Goal: Task Accomplishment & Management: Manage account settings

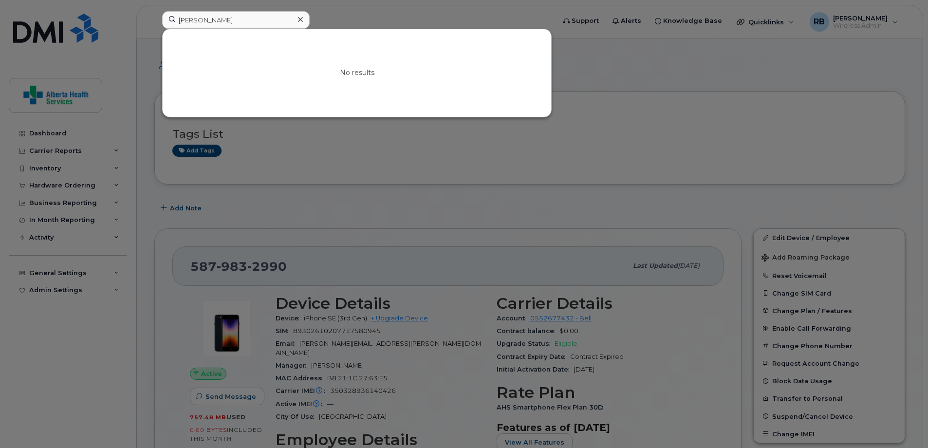
click at [154, 11] on div "Sandra Gosling No results" at bounding box center [355, 21] width 402 height 21
type input "g"
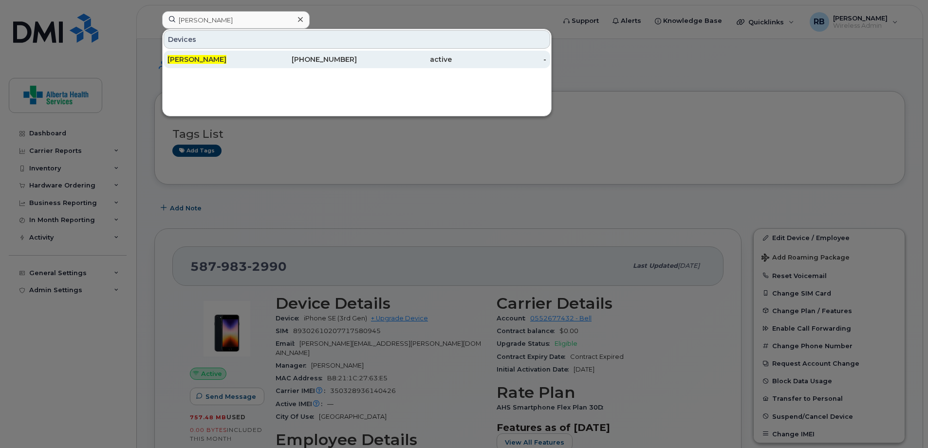
type input "Erin Biggins"
click at [452, 65] on div "active" at bounding box center [499, 60] width 95 height 18
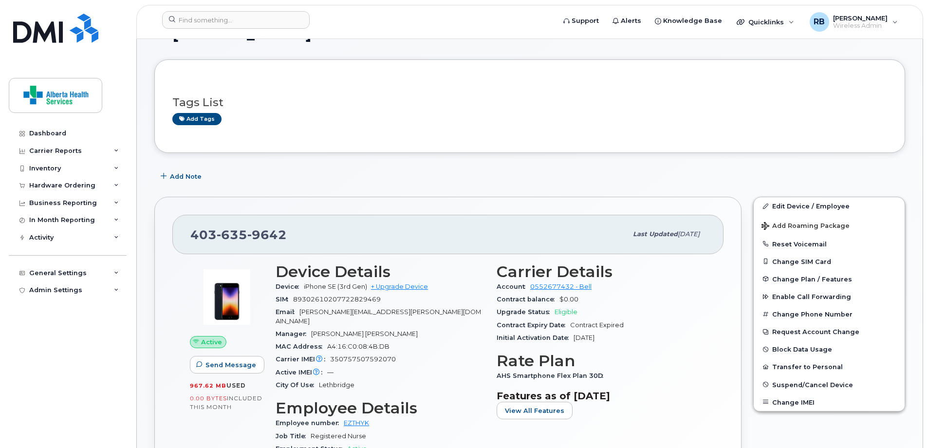
scroll to position [49, 0]
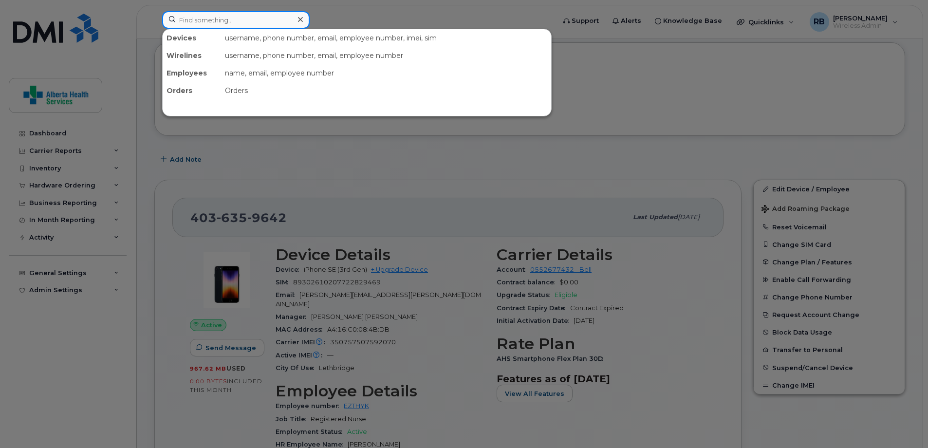
click at [250, 17] on input at bounding box center [235, 20] width 147 height 18
paste input "7802280830"
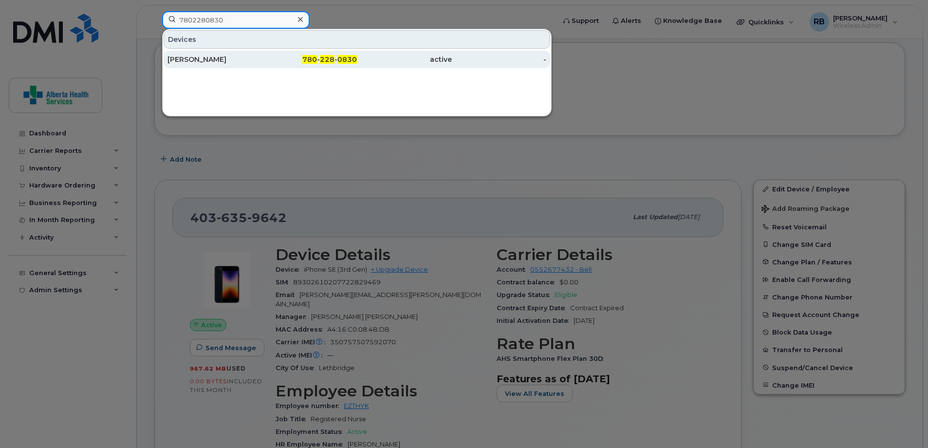
type input "7802280830"
click at [276, 60] on div "780 - 228 - 0830" at bounding box center [309, 60] width 95 height 10
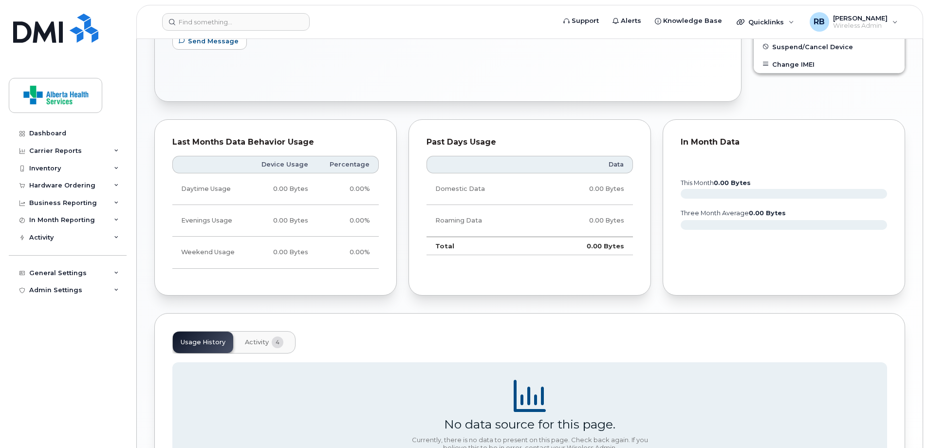
scroll to position [368, 0]
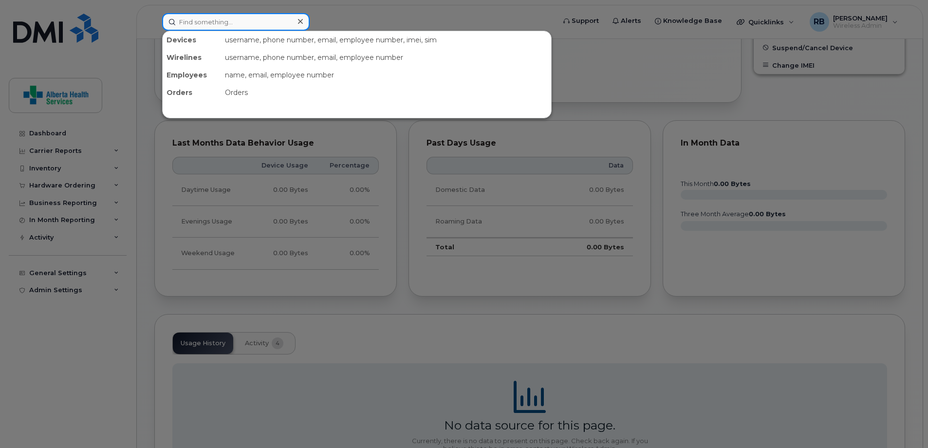
click at [228, 20] on input at bounding box center [235, 22] width 147 height 18
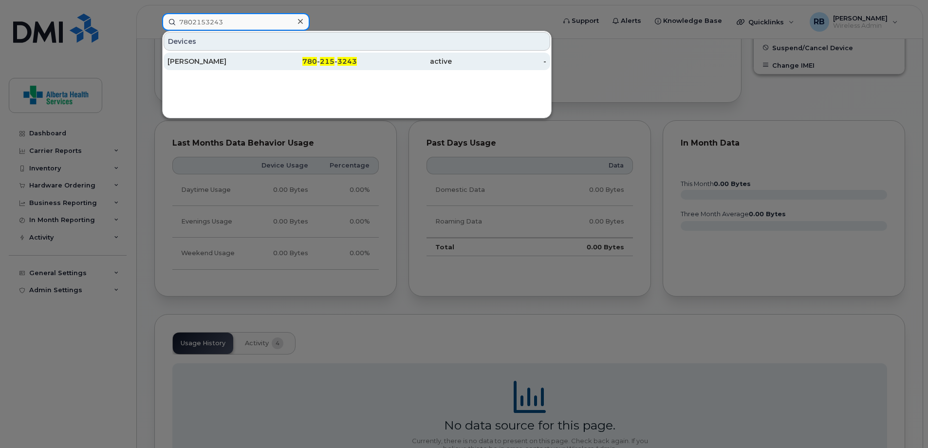
type input "7802153243"
click at [254, 60] on div "[PERSON_NAME]" at bounding box center [214, 61] width 95 height 10
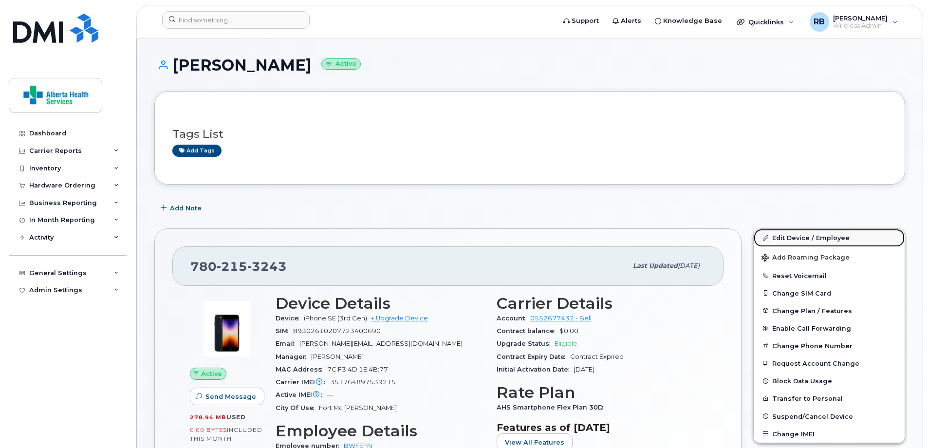
click at [806, 240] on link "Edit Device / Employee" at bounding box center [828, 238] width 151 height 18
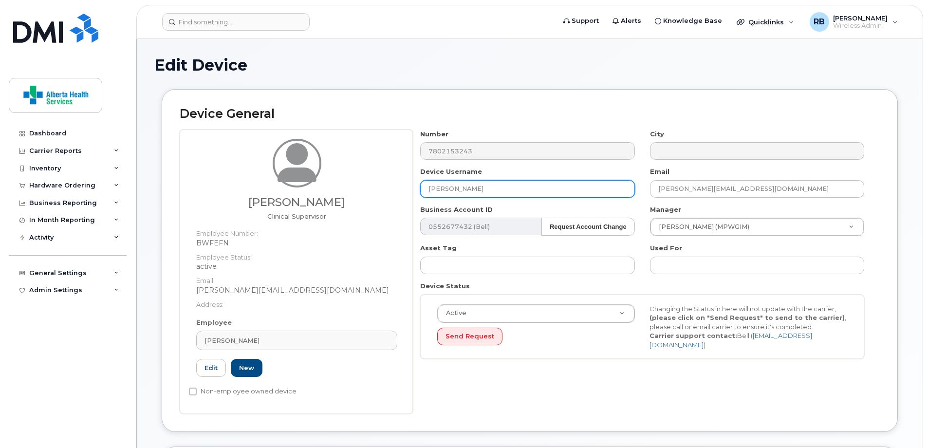
click at [541, 188] on input "Abimbola Ogunlowore" at bounding box center [527, 189] width 214 height 18
drag, startPoint x: 541, startPoint y: 188, endPoint x: 273, endPoint y: 175, distance: 268.5
click at [283, 181] on div "Abimbola Ogunlowore Clinical Supervisor Employee Number: BWFEFN Employee Status…" at bounding box center [530, 271] width 700 height 284
paste input "Uzoamaka Chijioke."
type input "Uzoamaka Chijioke."
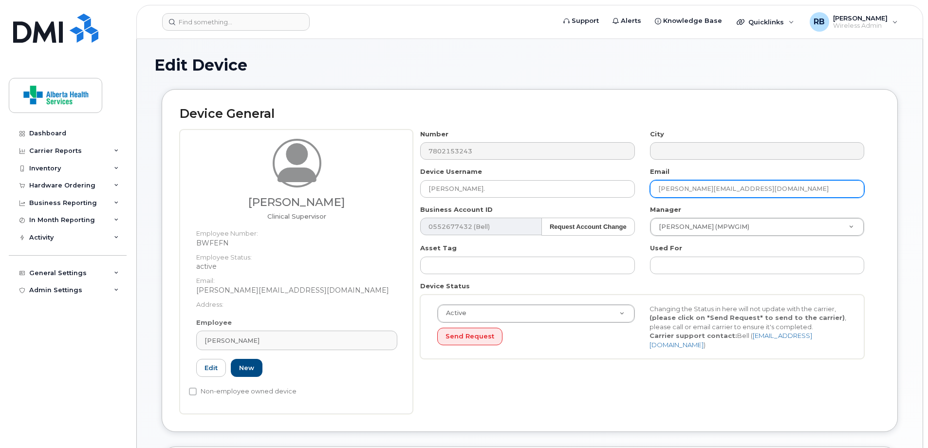
drag, startPoint x: 834, startPoint y: 185, endPoint x: 605, endPoint y: 178, distance: 228.9
click at [609, 176] on div "Number 7802153243 City Device Username Uzoamaka Chijioke. Email Abimbola.Ogunlo…" at bounding box center [642, 247] width 459 height 237
paste input "Uzoamaka.Chijiok"
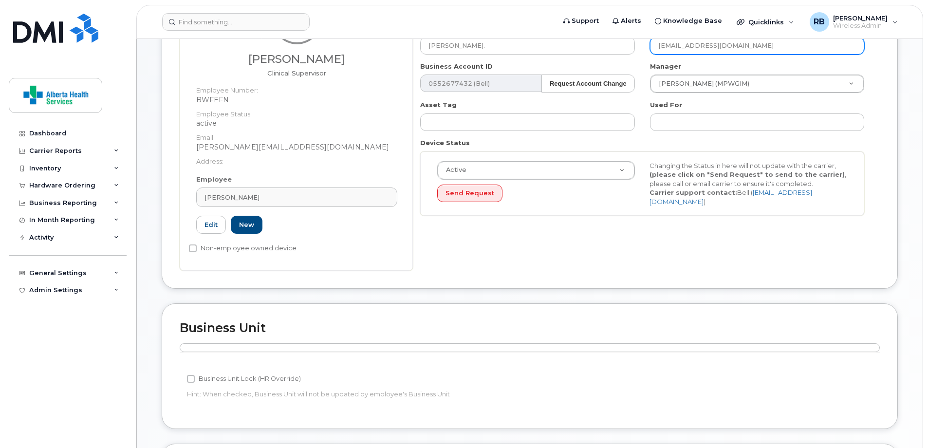
scroll to position [429, 0]
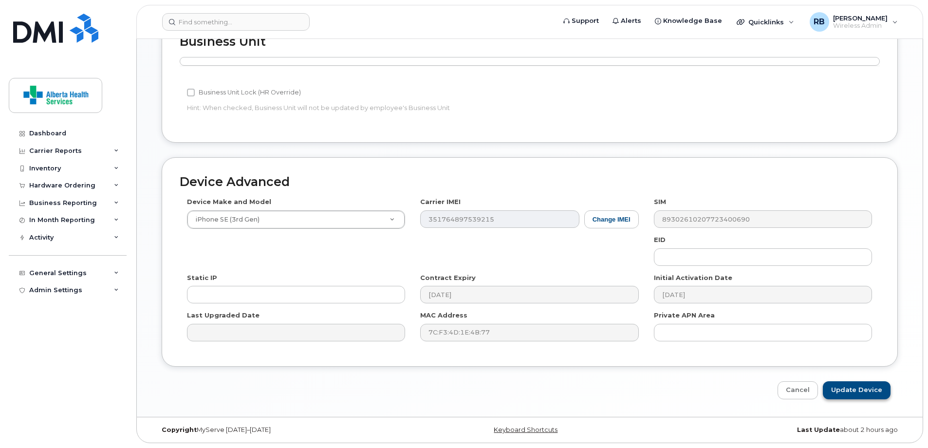
type input "Uzoamaka.Chijioke@recoveryalberta.ca"
click at [877, 387] on input "Update Device" at bounding box center [857, 390] width 68 height 18
type input "Saving..."
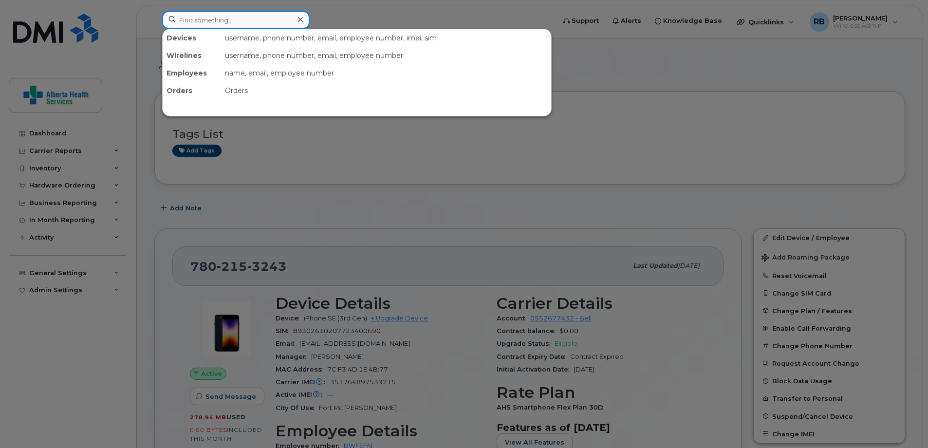
click at [239, 23] on input at bounding box center [235, 20] width 147 height 18
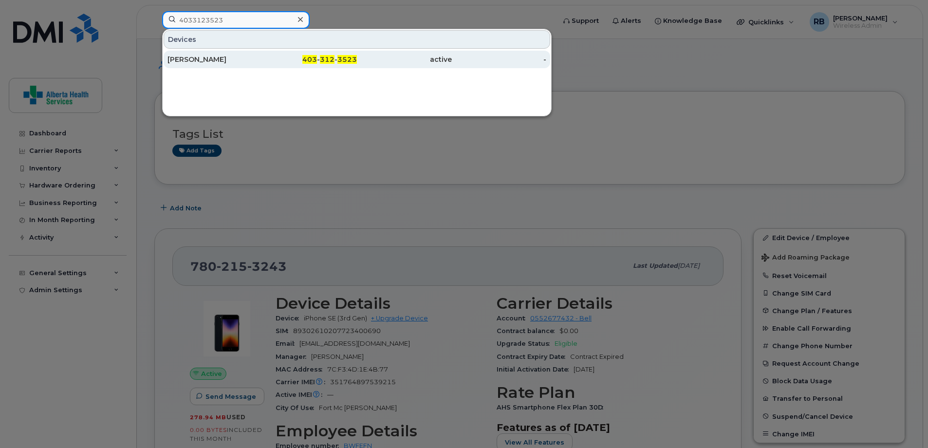
type input "4033123523"
click at [485, 58] on div "-" at bounding box center [499, 60] width 95 height 10
